Goal: Task Accomplishment & Management: Manage account settings

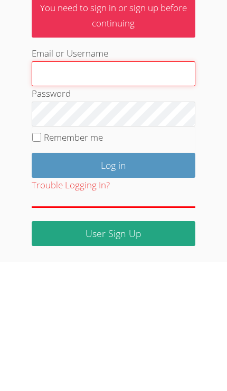
type input "[PERSON_NAME][EMAIL_ADDRESS][PERSON_NAME][DOMAIN_NAME]"
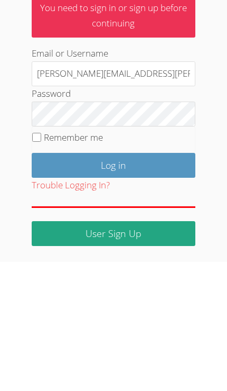
click at [113, 282] on input "Log in" at bounding box center [114, 294] width 164 height 25
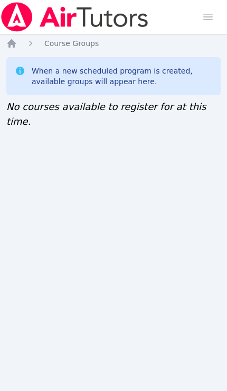
click at [15, 40] on icon "Breadcrumb" at bounding box center [11, 43] width 11 height 11
